Goal: Information Seeking & Learning: Learn about a topic

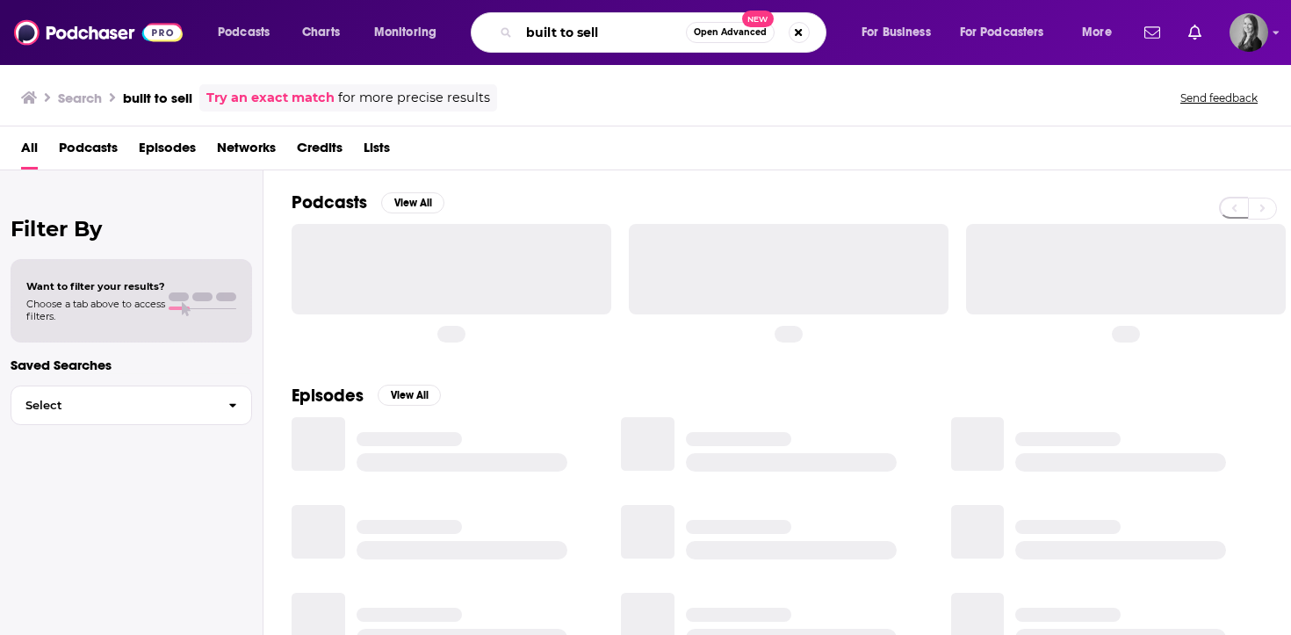
click at [607, 32] on input "built to sell" at bounding box center [602, 32] width 167 height 28
drag, startPoint x: 563, startPoint y: 33, endPoint x: 447, endPoint y: 33, distance: 115.9
click at [447, 33] on div "Podcasts Charts Monitoring built to sell Open Advanced New For Business For Pod…" at bounding box center [666, 32] width 923 height 40
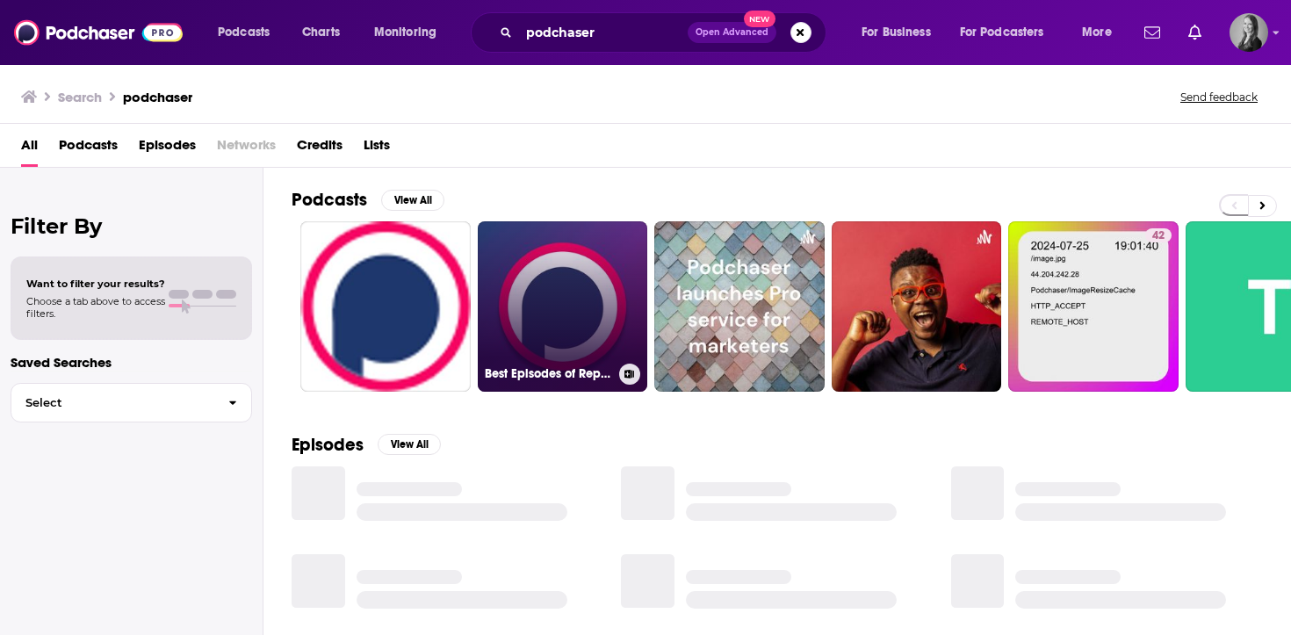
scroll to position [28, 0]
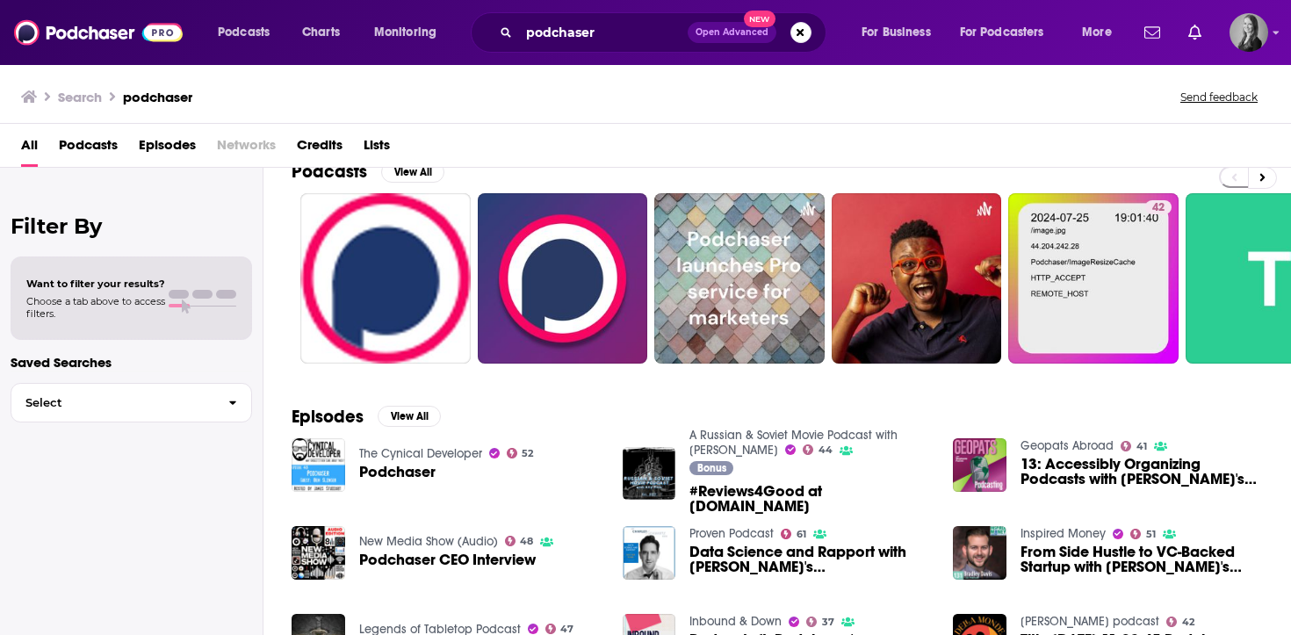
click at [620, 52] on div "podchaser Open Advanced New" at bounding box center [649, 32] width 356 height 40
click at [619, 48] on div "podchaser Open Advanced New" at bounding box center [649, 32] width 356 height 40
click at [615, 34] on input "podchaser" at bounding box center [603, 32] width 169 height 28
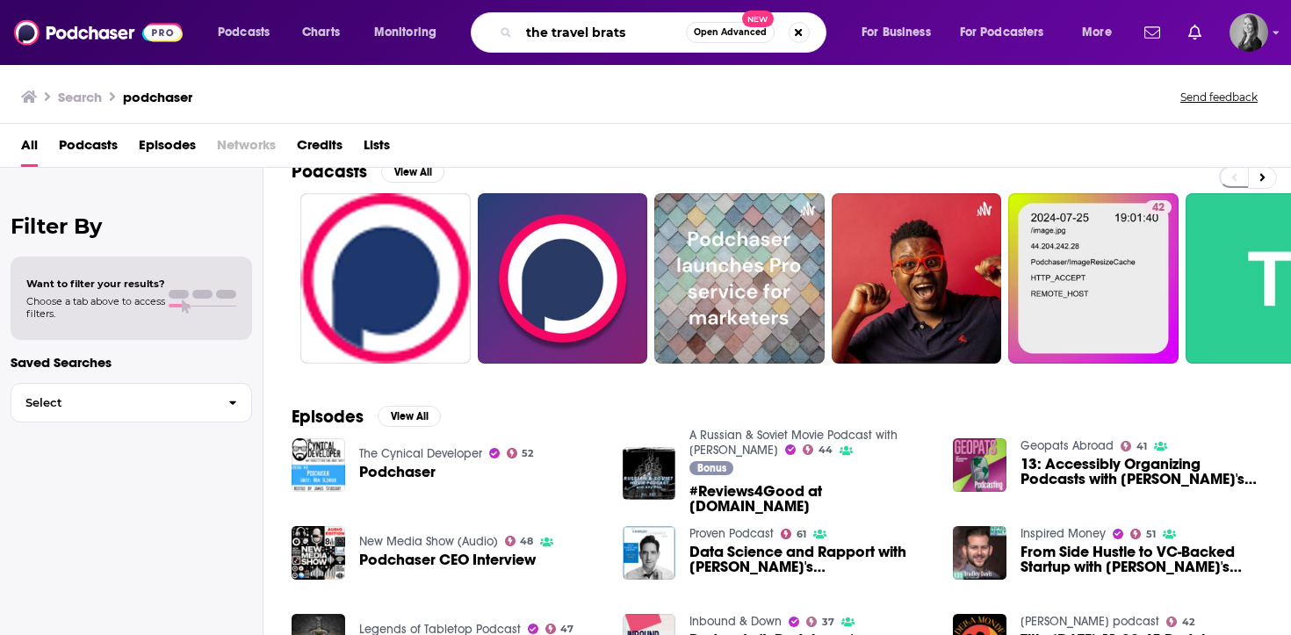
type input "the travel brats"
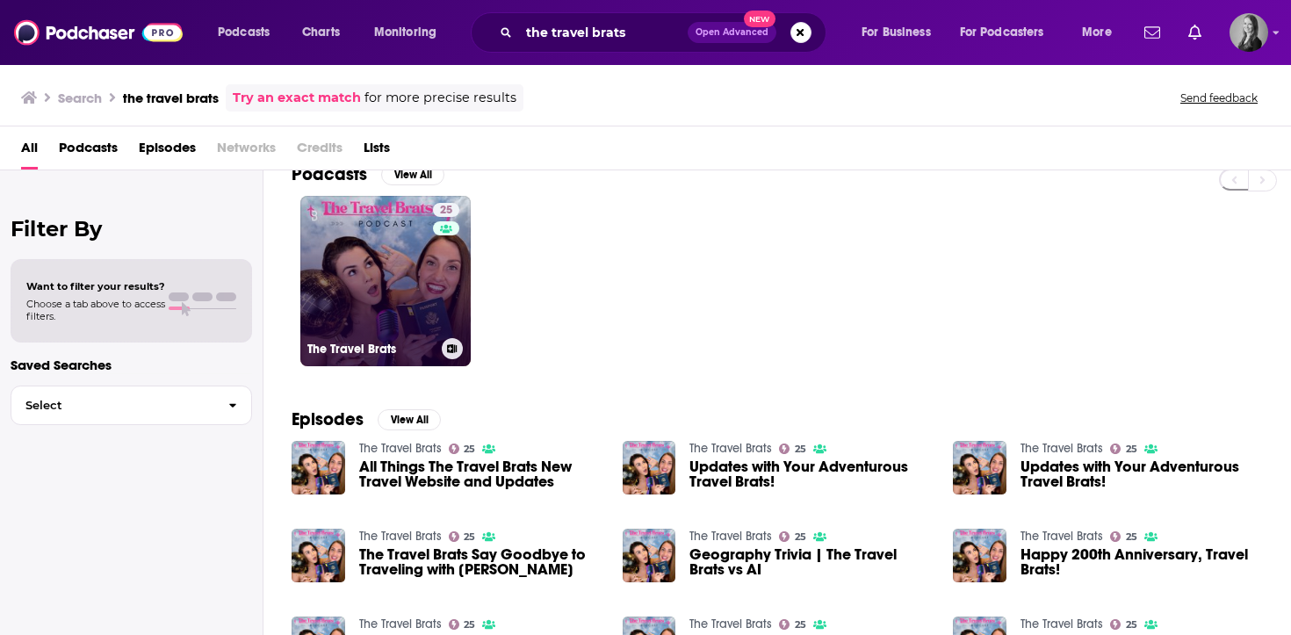
click at [420, 263] on link "25 The Travel Brats" at bounding box center [385, 281] width 170 height 170
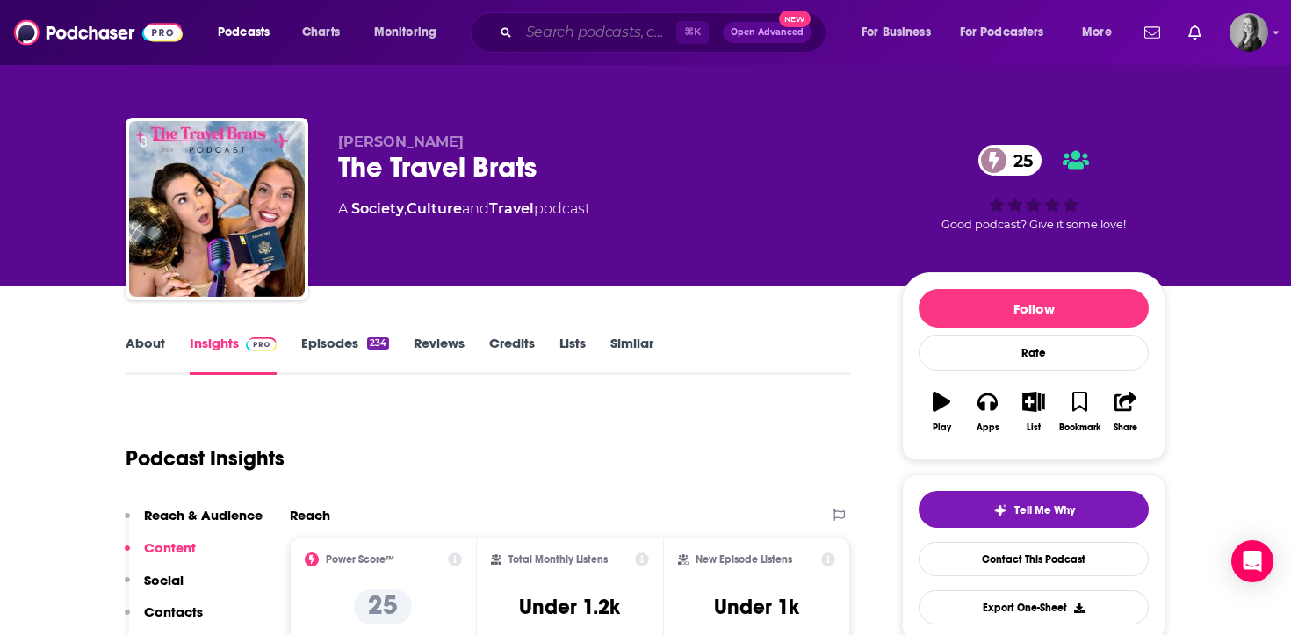
click at [566, 40] on input "Search podcasts, credits, & more..." at bounding box center [597, 32] width 157 height 28
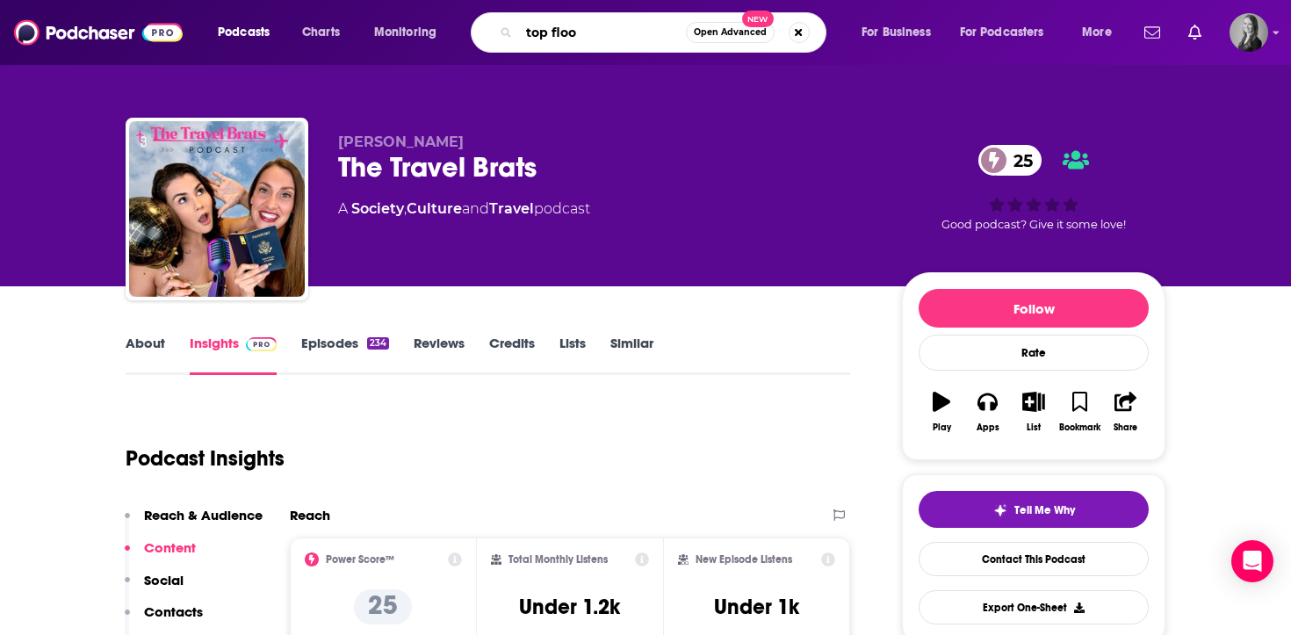
type input "top floor"
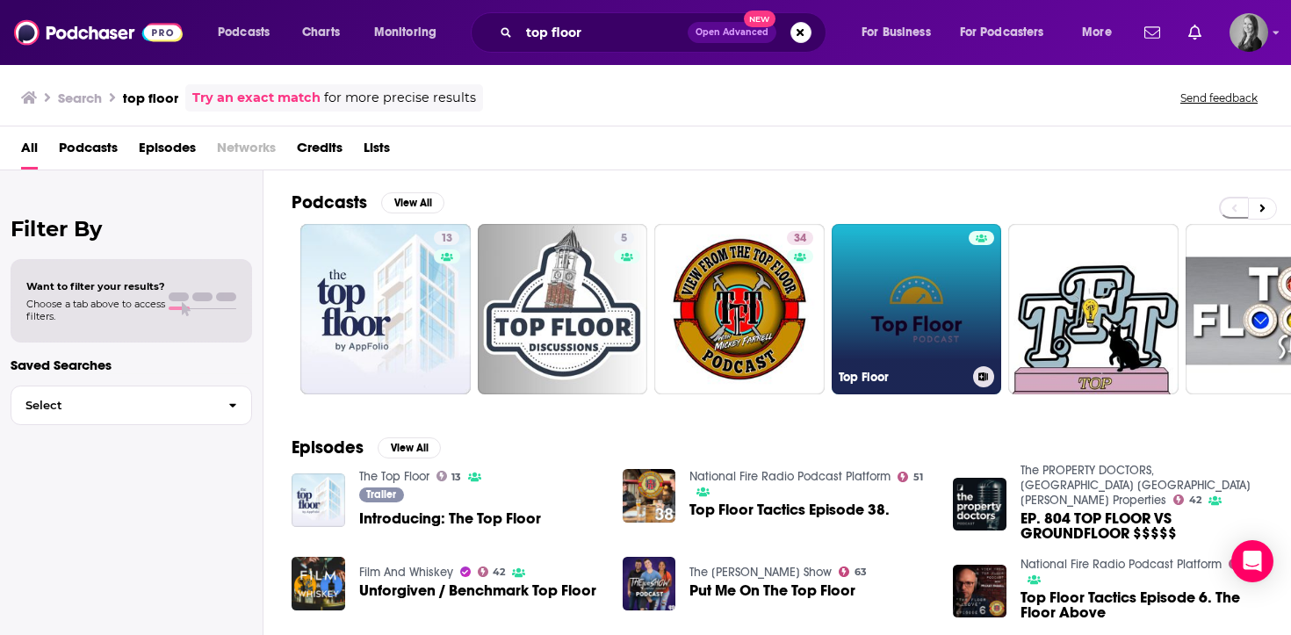
click at [955, 329] on link "Top Floor" at bounding box center [917, 309] width 170 height 170
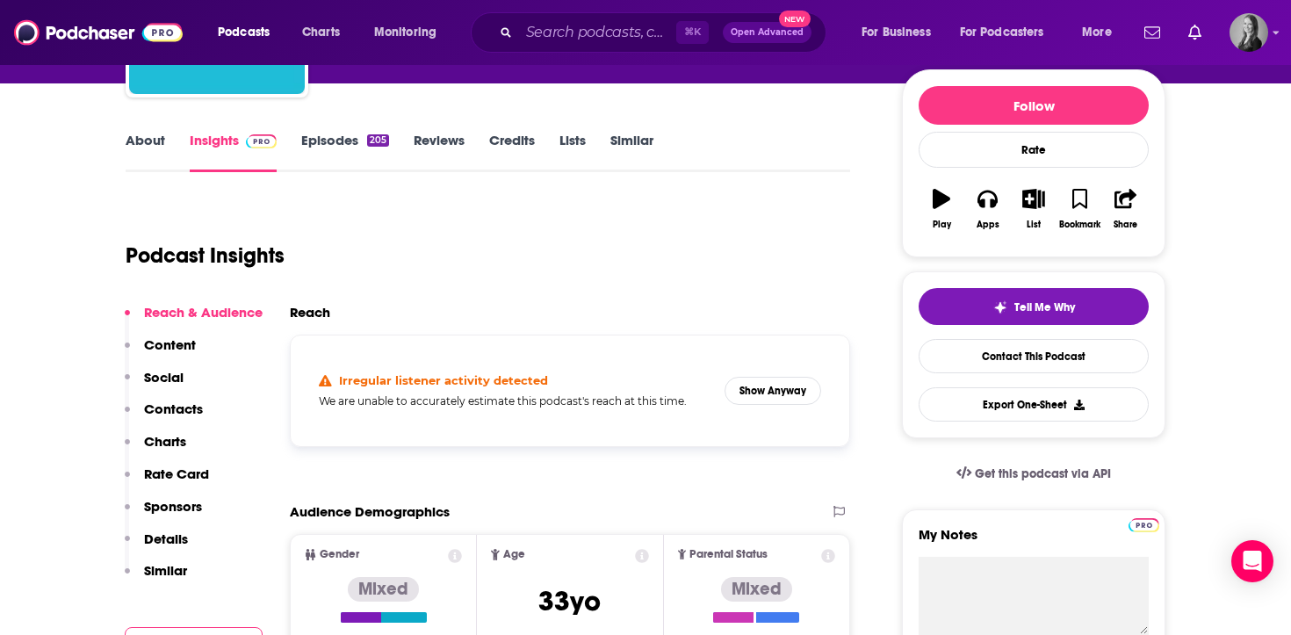
scroll to position [204, 0]
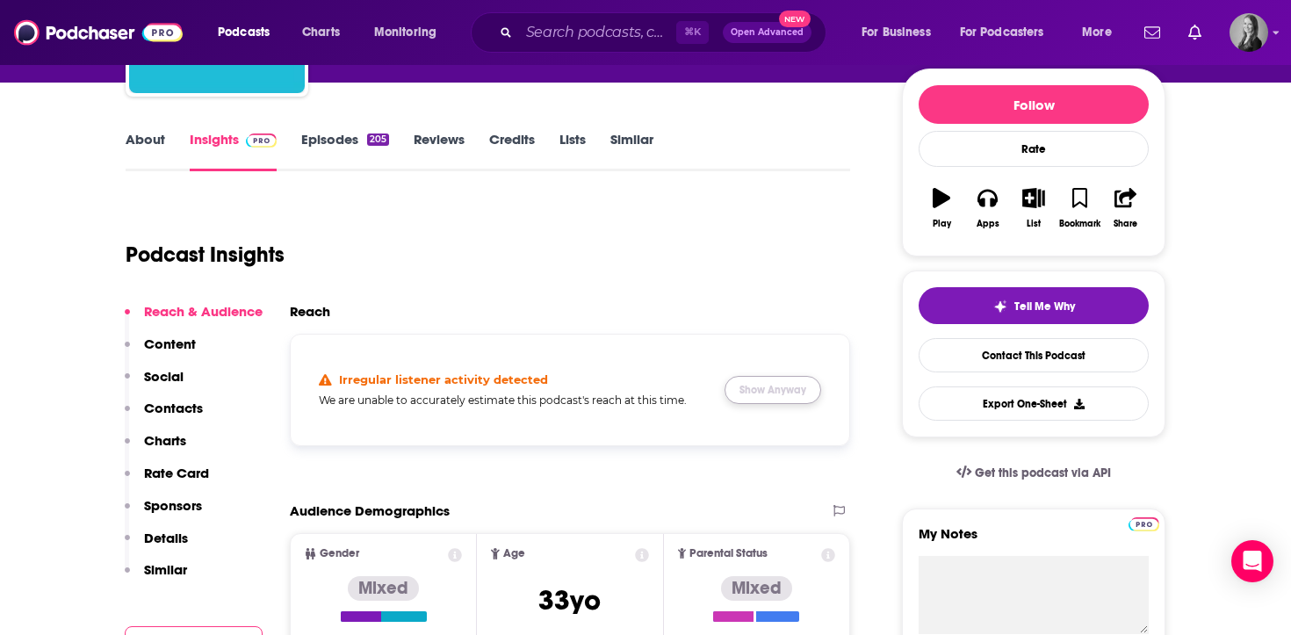
click at [776, 383] on button "Show Anyway" at bounding box center [772, 390] width 97 height 28
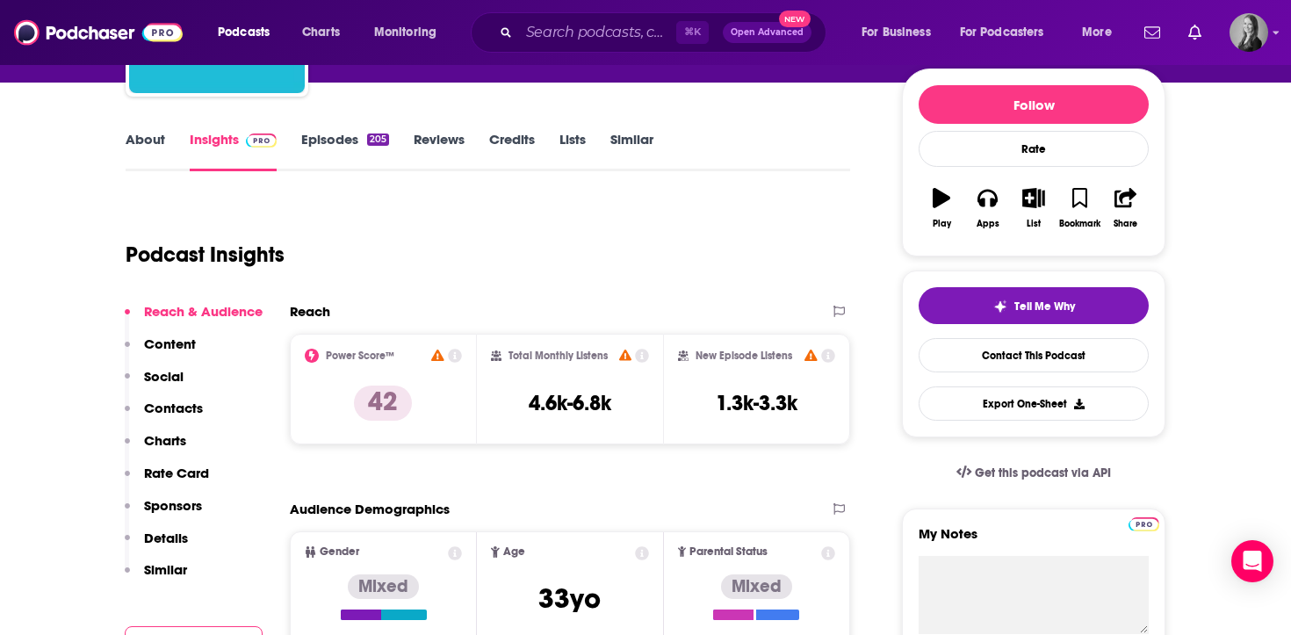
click at [724, 311] on div "Reach" at bounding box center [552, 311] width 524 height 17
click at [336, 147] on link "Episodes 205" at bounding box center [345, 151] width 88 height 40
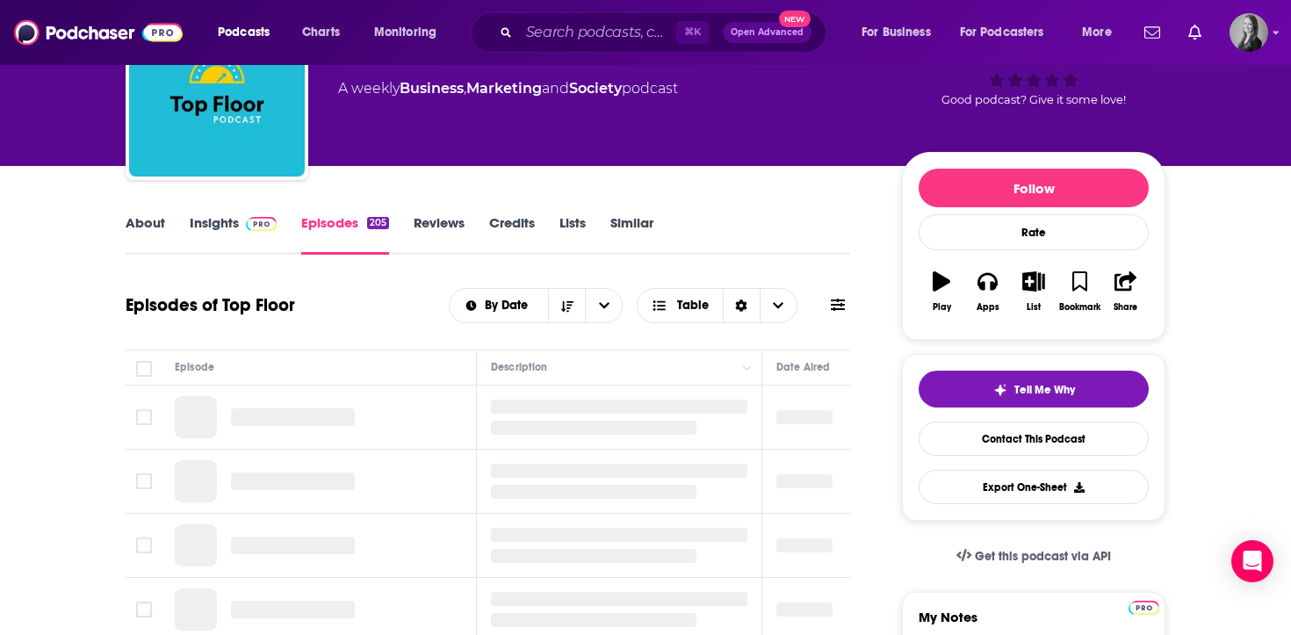
scroll to position [122, 0]
